Goal: Find specific page/section: Find specific page/section

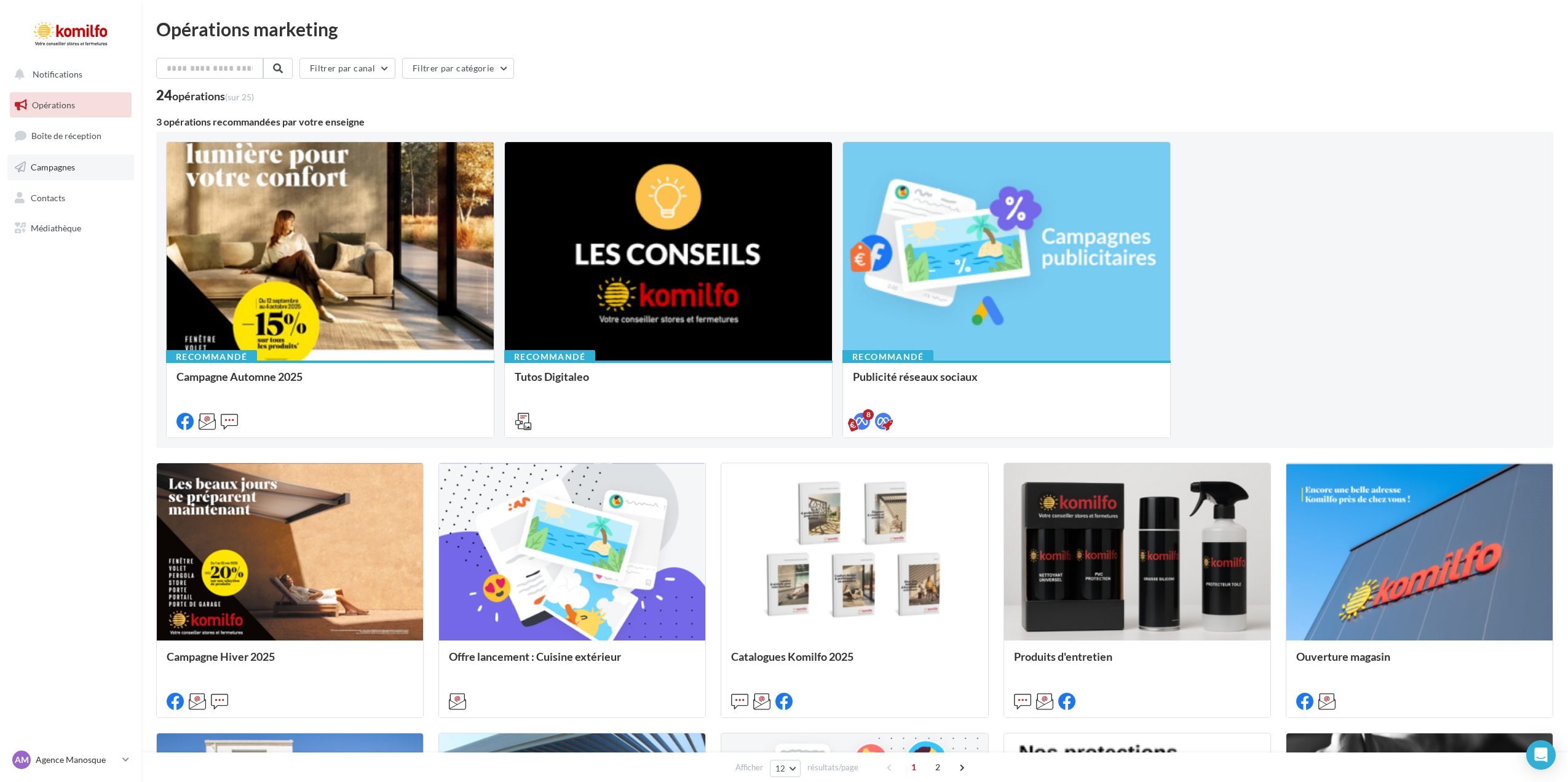
click at [62, 169] on span "Campagnes" at bounding box center [53, 167] width 45 height 11
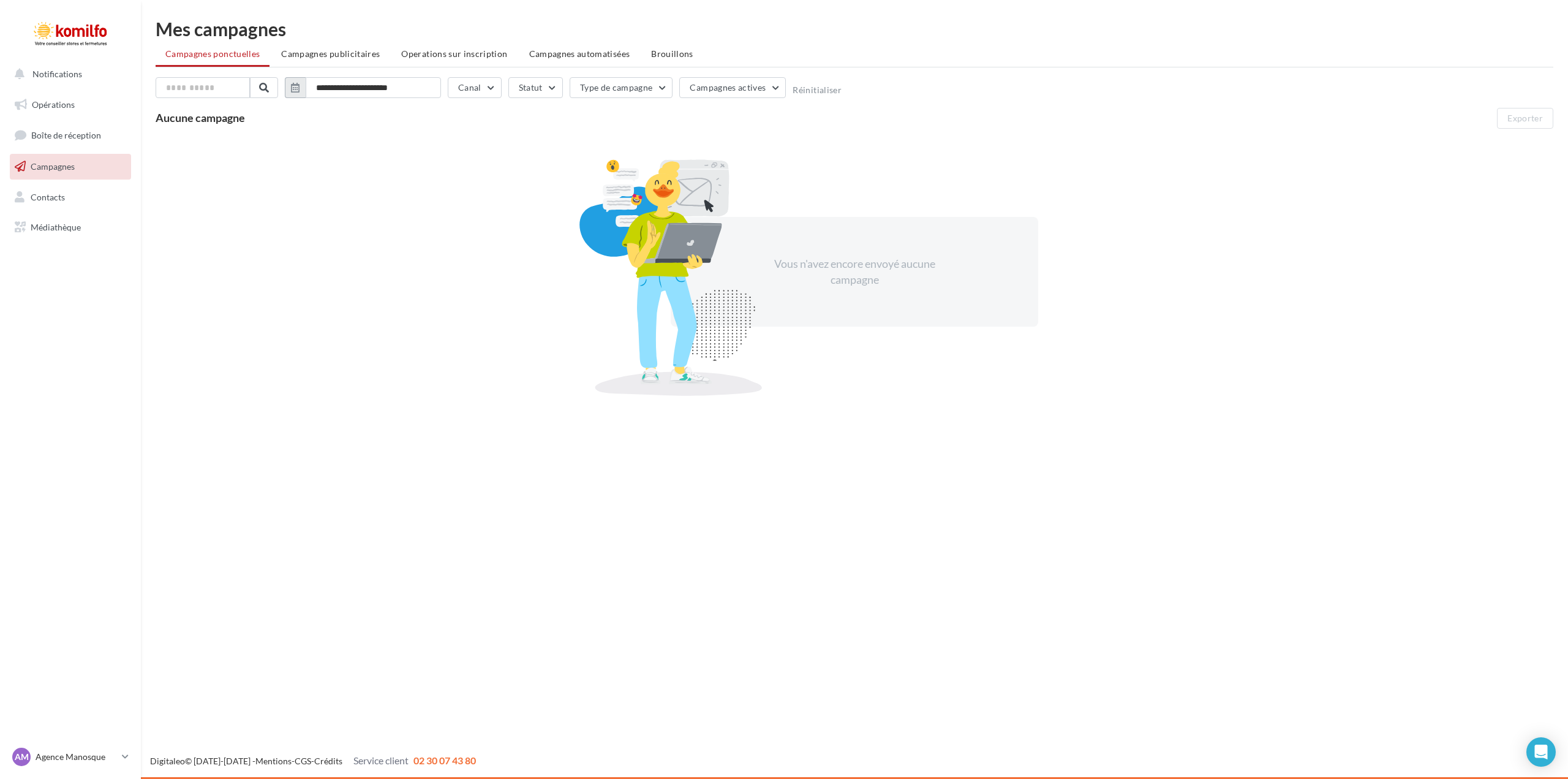
click at [297, 87] on icon "button" at bounding box center [296, 87] width 9 height 10
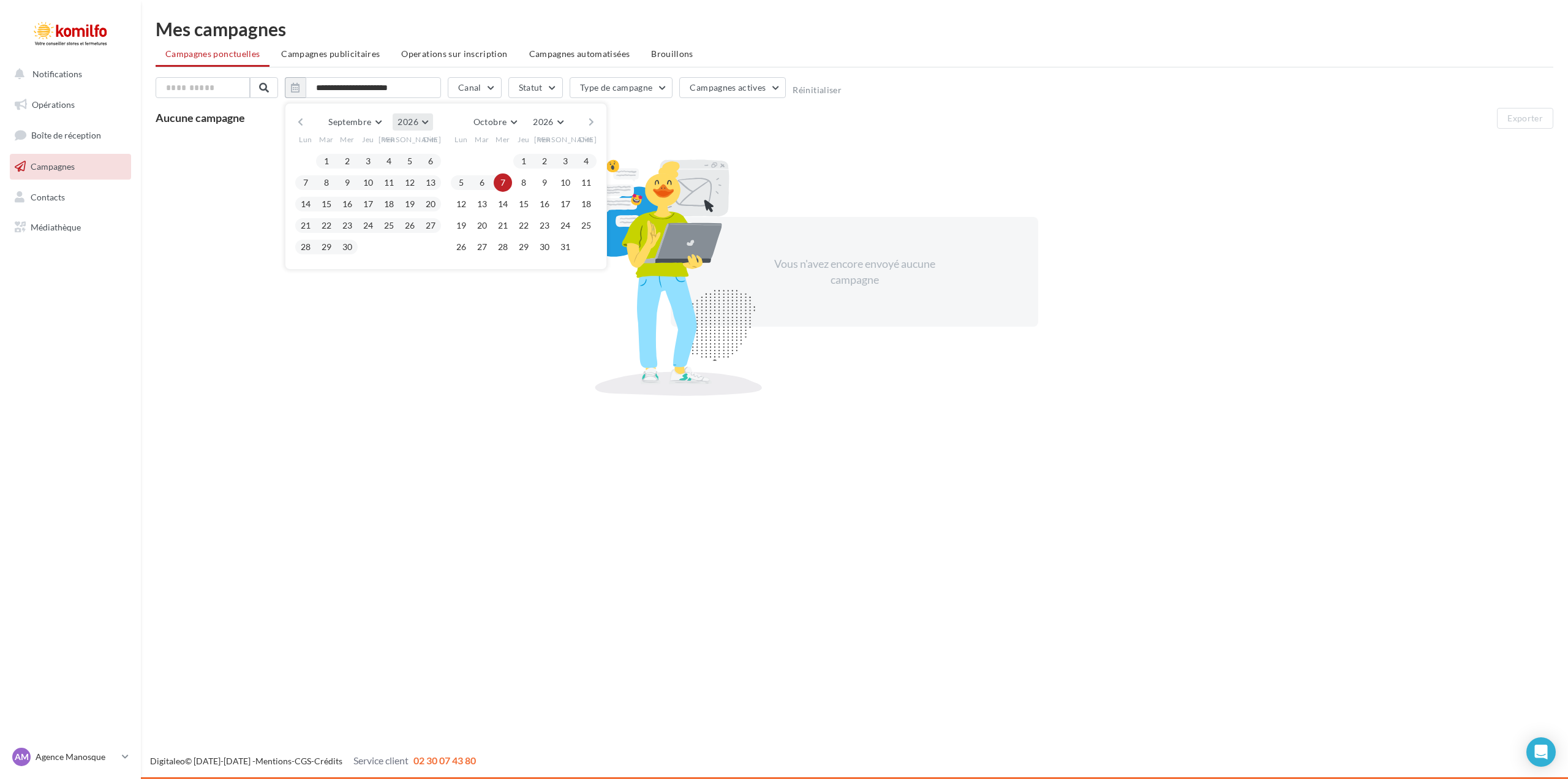
click at [428, 125] on button "2026" at bounding box center [412, 122] width 40 height 17
click at [394, 150] on button "2021" at bounding box center [390, 151] width 86 height 22
click at [808, 86] on button "Réinitialiser" at bounding box center [817, 90] width 49 height 10
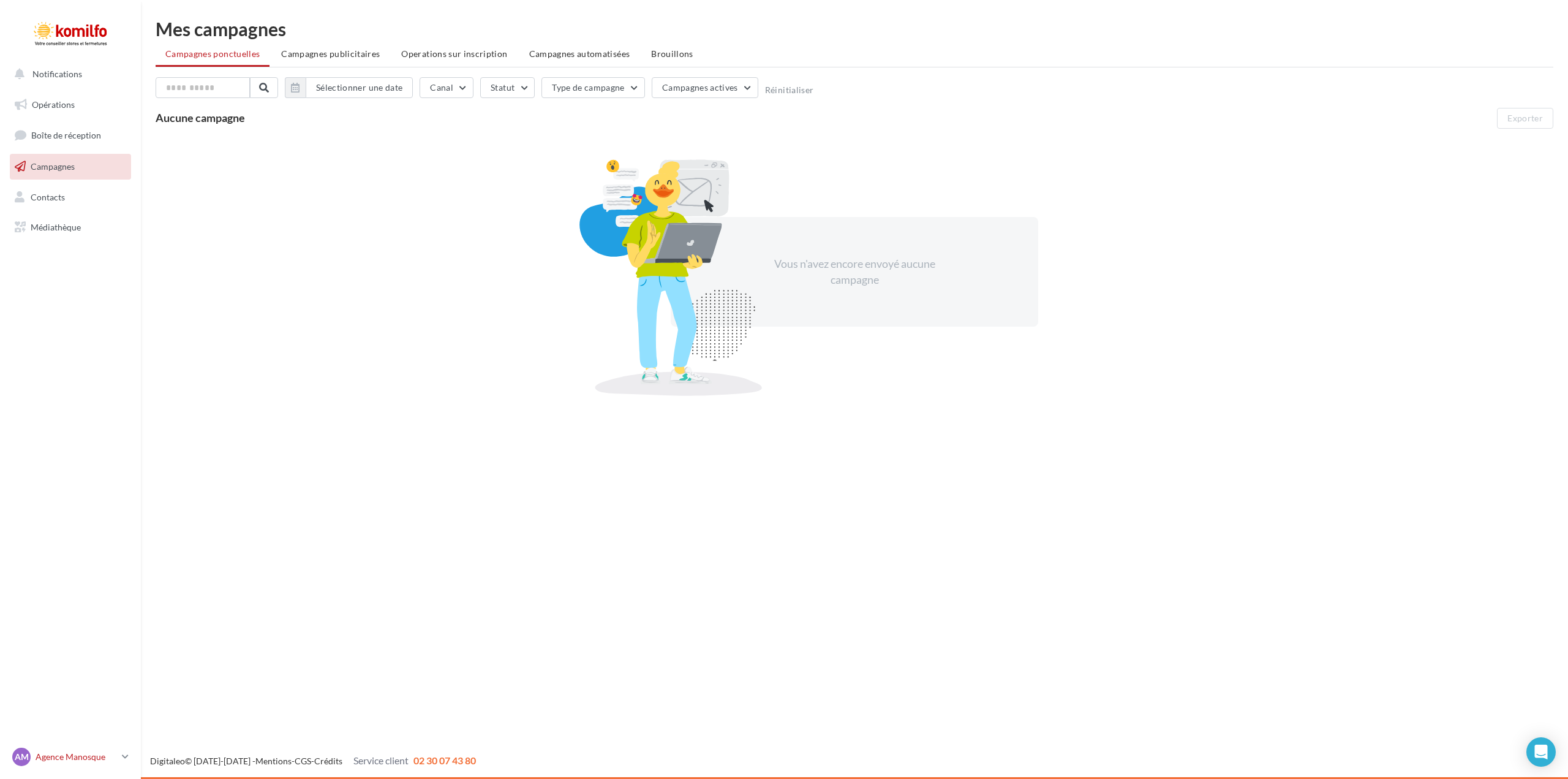
click at [63, 760] on p "Agence Manosque" at bounding box center [76, 757] width 82 height 12
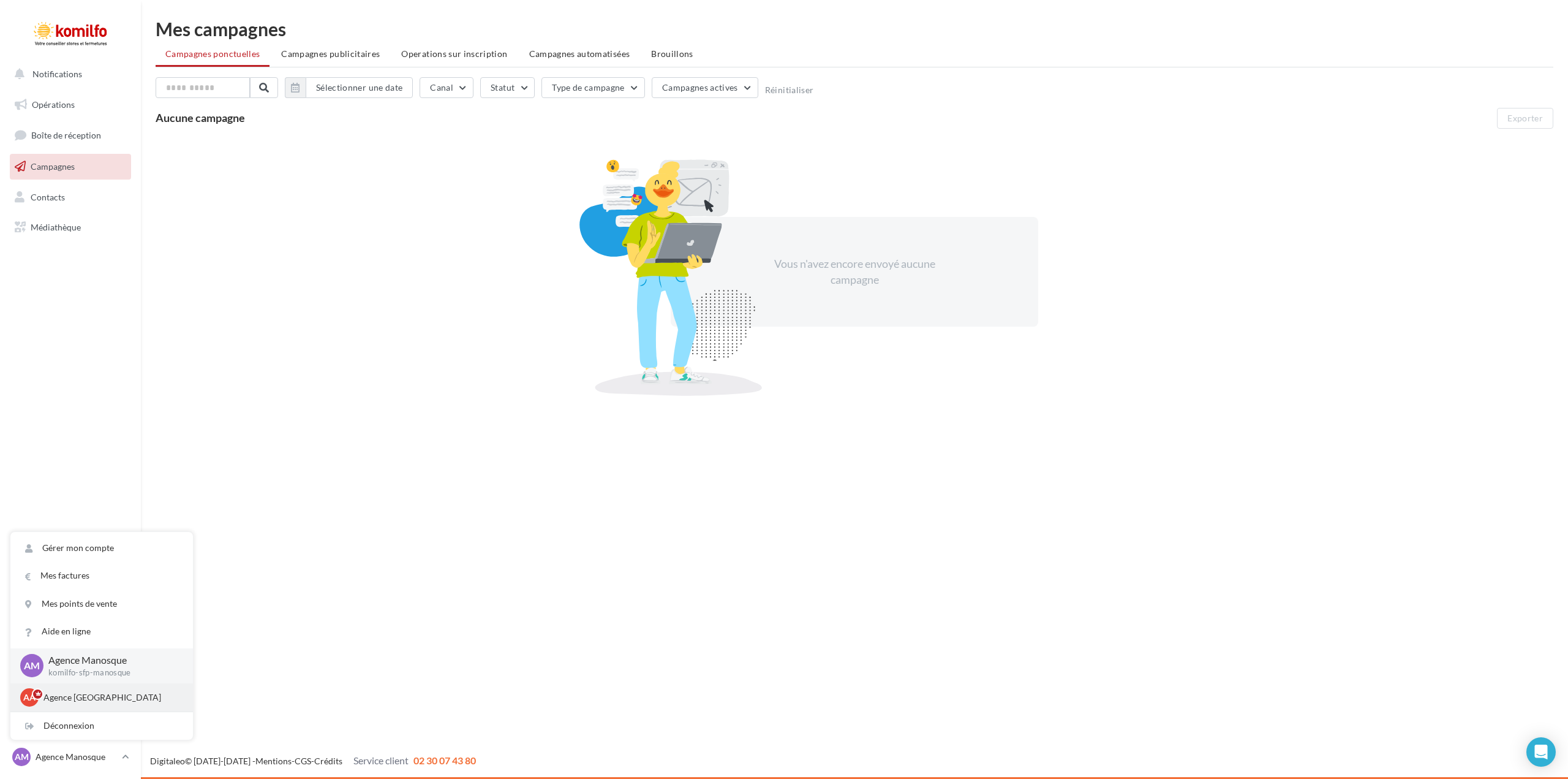
click at [98, 693] on p "Agence [GEOGRAPHIC_DATA]" at bounding box center [111, 697] width 135 height 12
